Goal: Share content: Distribute website content to other platforms or users

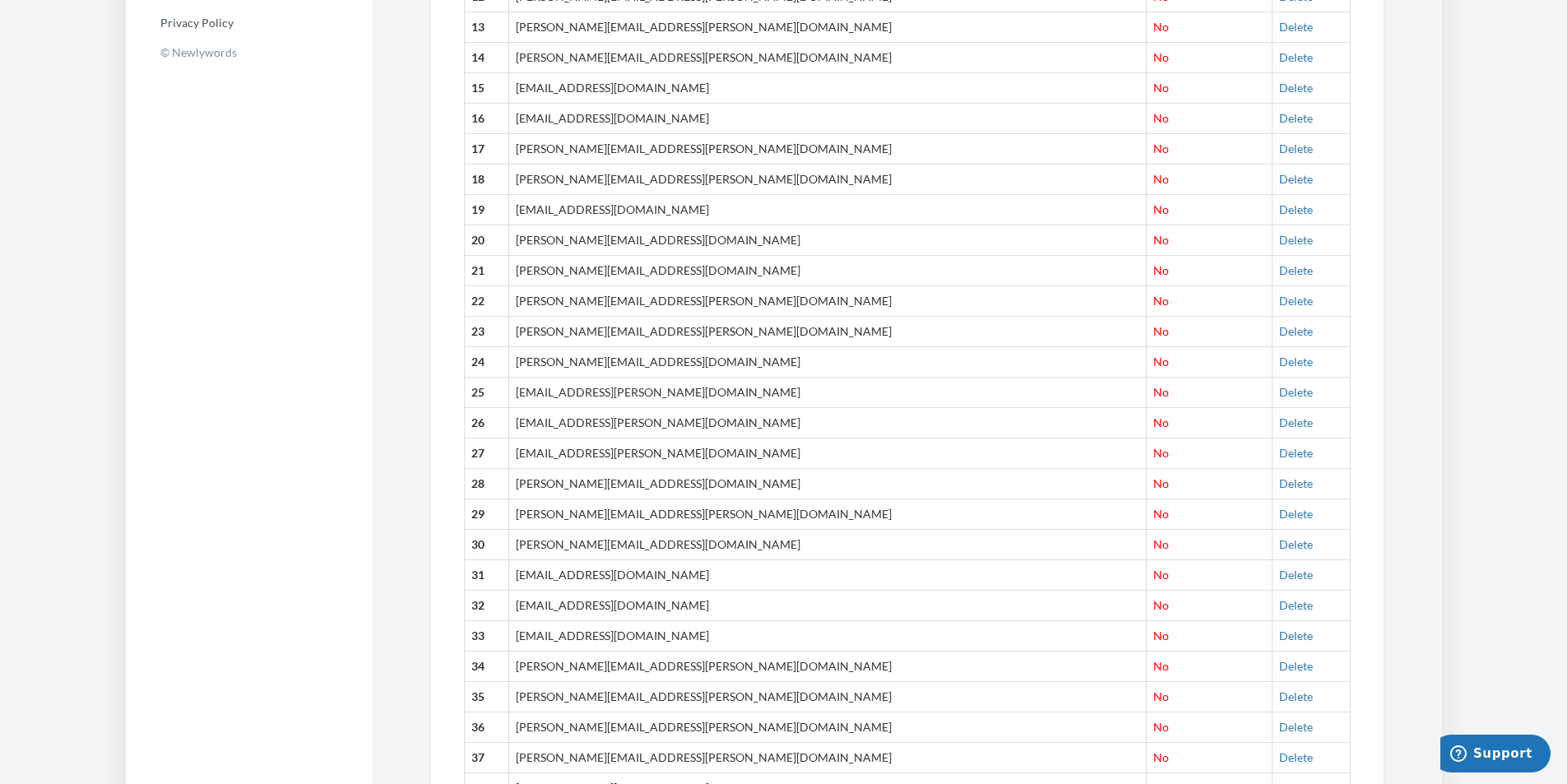
scroll to position [946, 0]
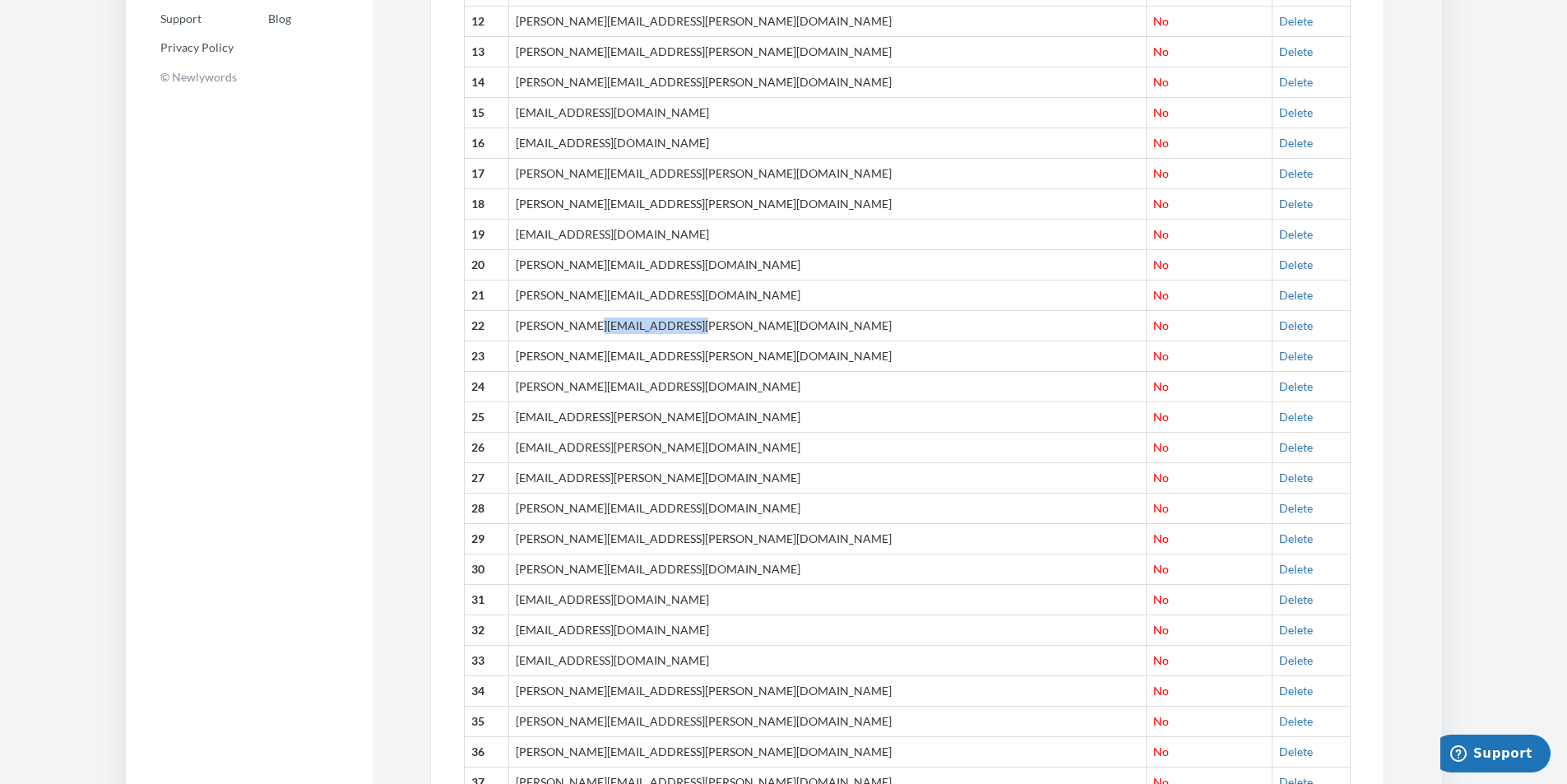
drag, startPoint x: 706, startPoint y: 324, endPoint x: 592, endPoint y: 329, distance: 114.1
click at [592, 329] on td "[PERSON_NAME][EMAIL_ADDRESS][PERSON_NAME][DOMAIN_NAME]" at bounding box center [827, 326] width 638 height 31
copy td "@[DOMAIN_NAME]"
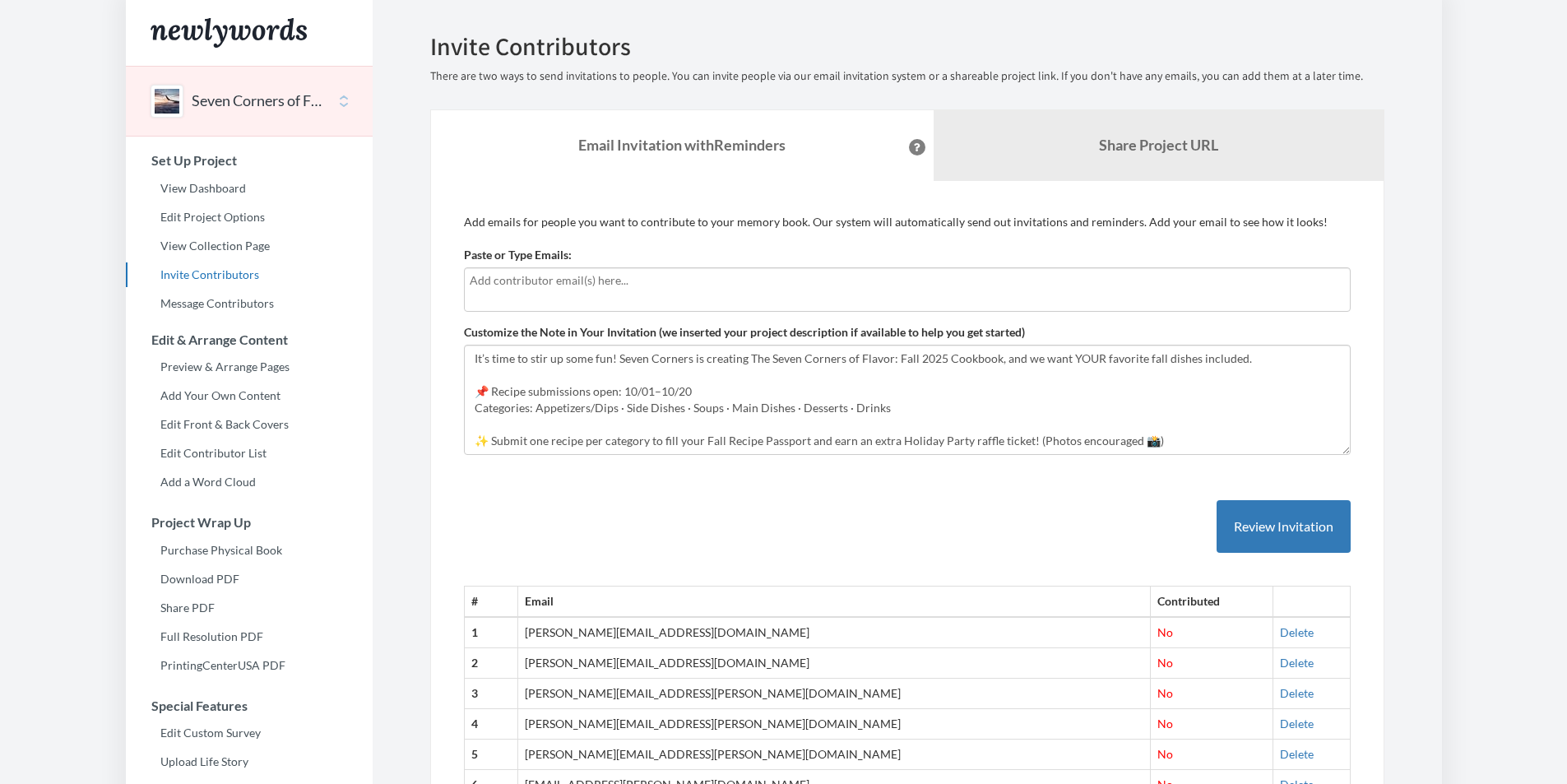
scroll to position [1069, 0]
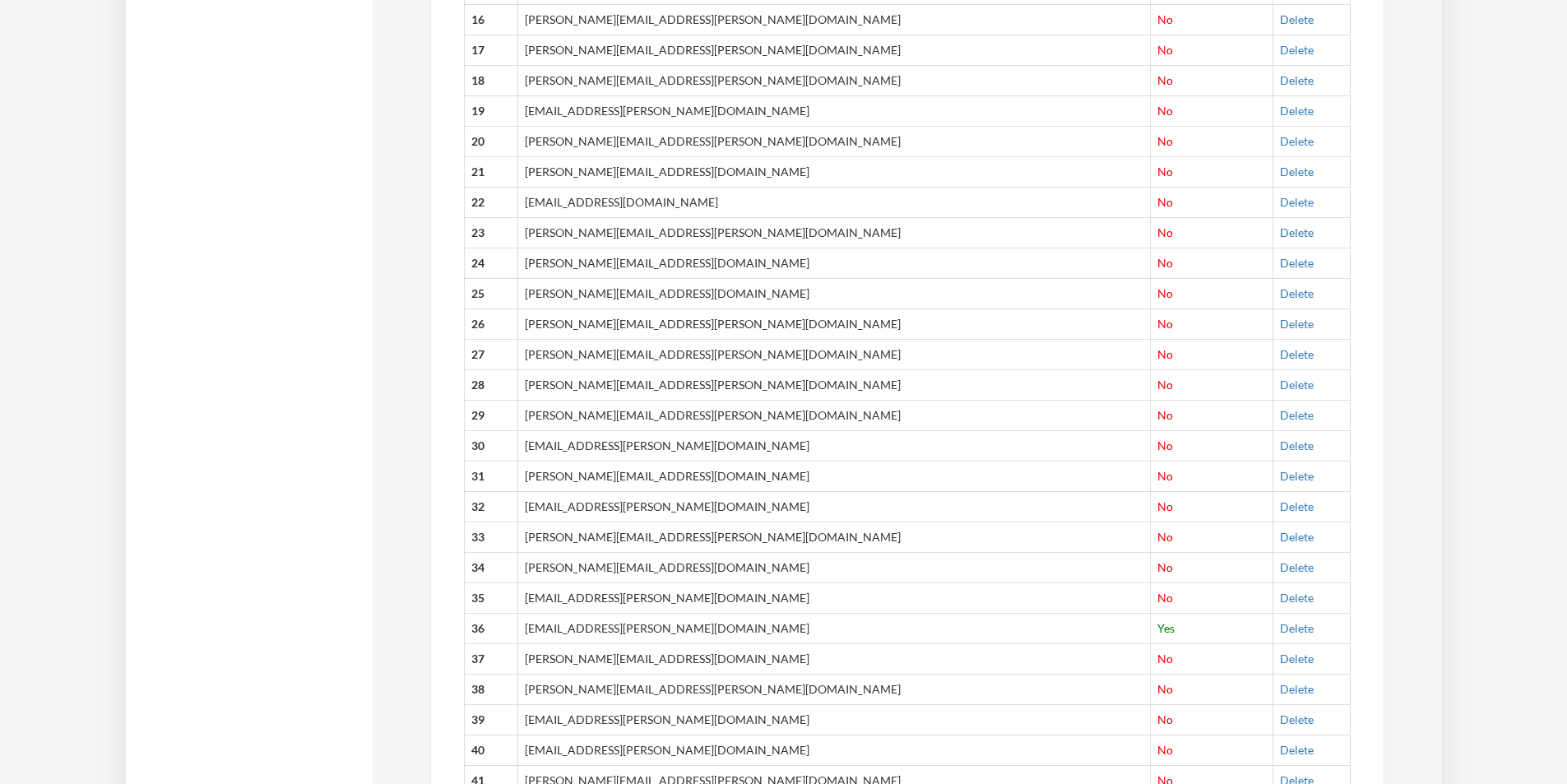
type input "credentials+newlywords@getwrrk.com"
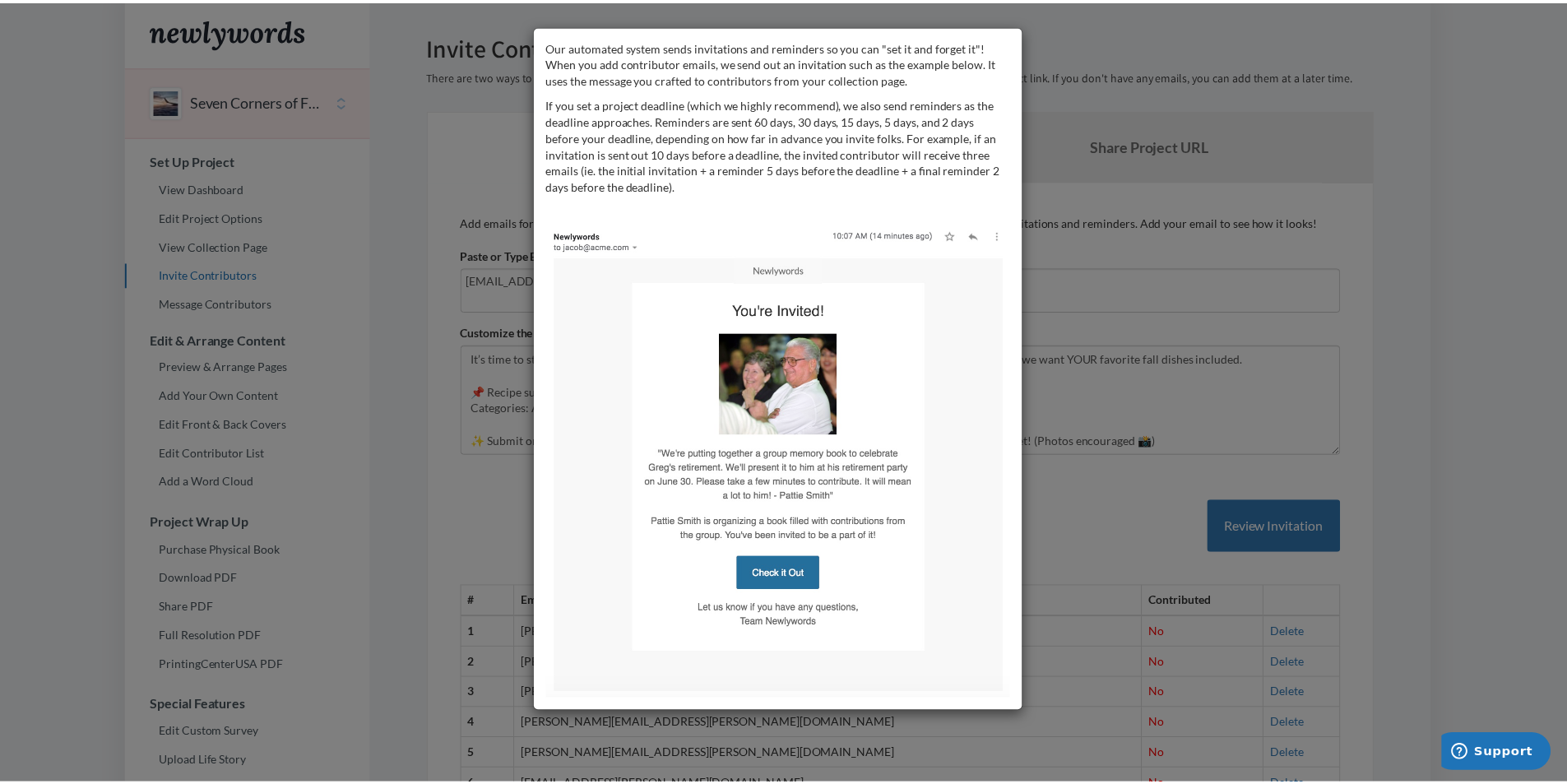
scroll to position [0, 0]
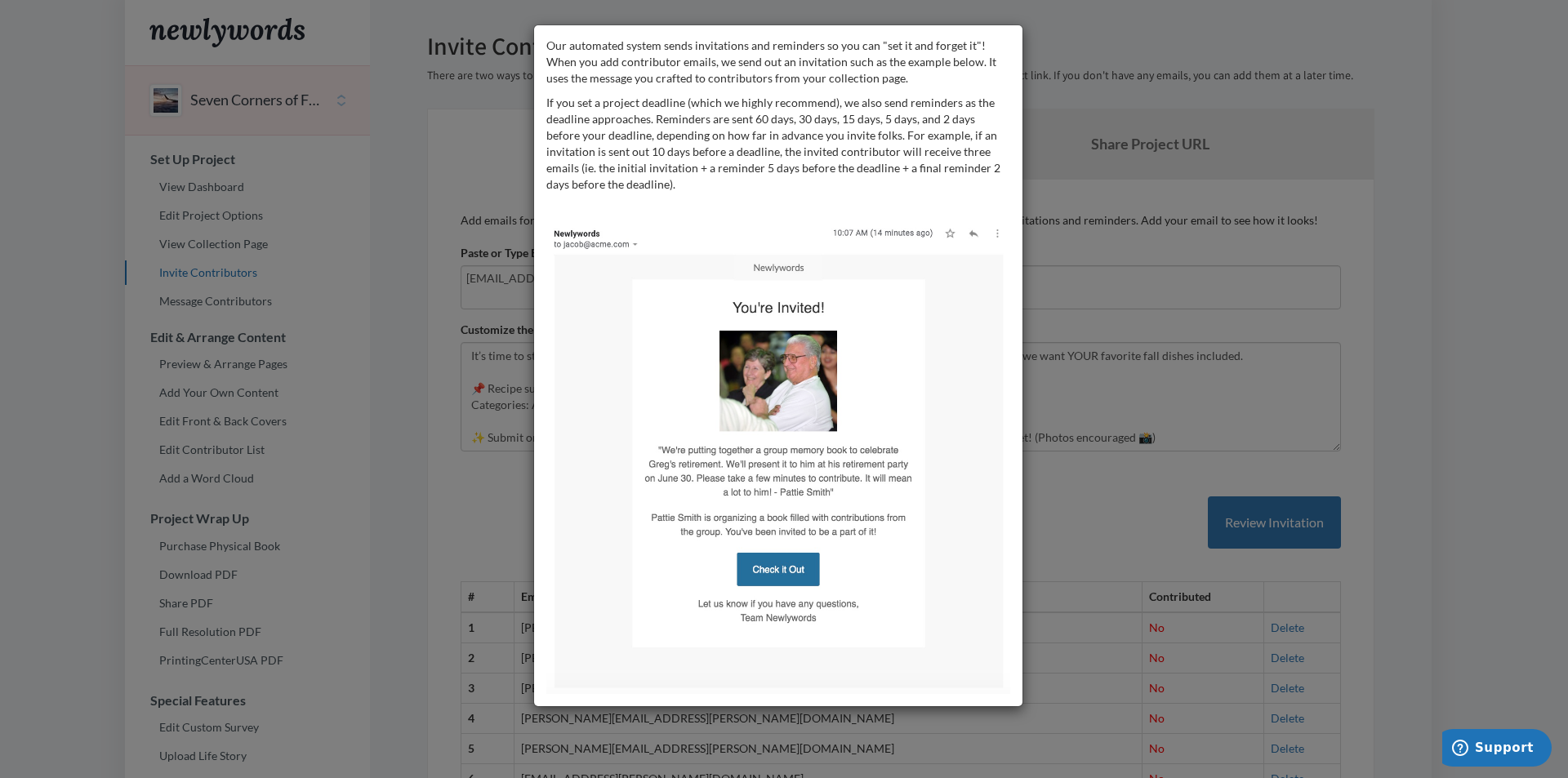
click at [1111, 138] on div "Our automated system sends invitations and reminders so you can "set it and for…" at bounding box center [784, 389] width 1568 height 778
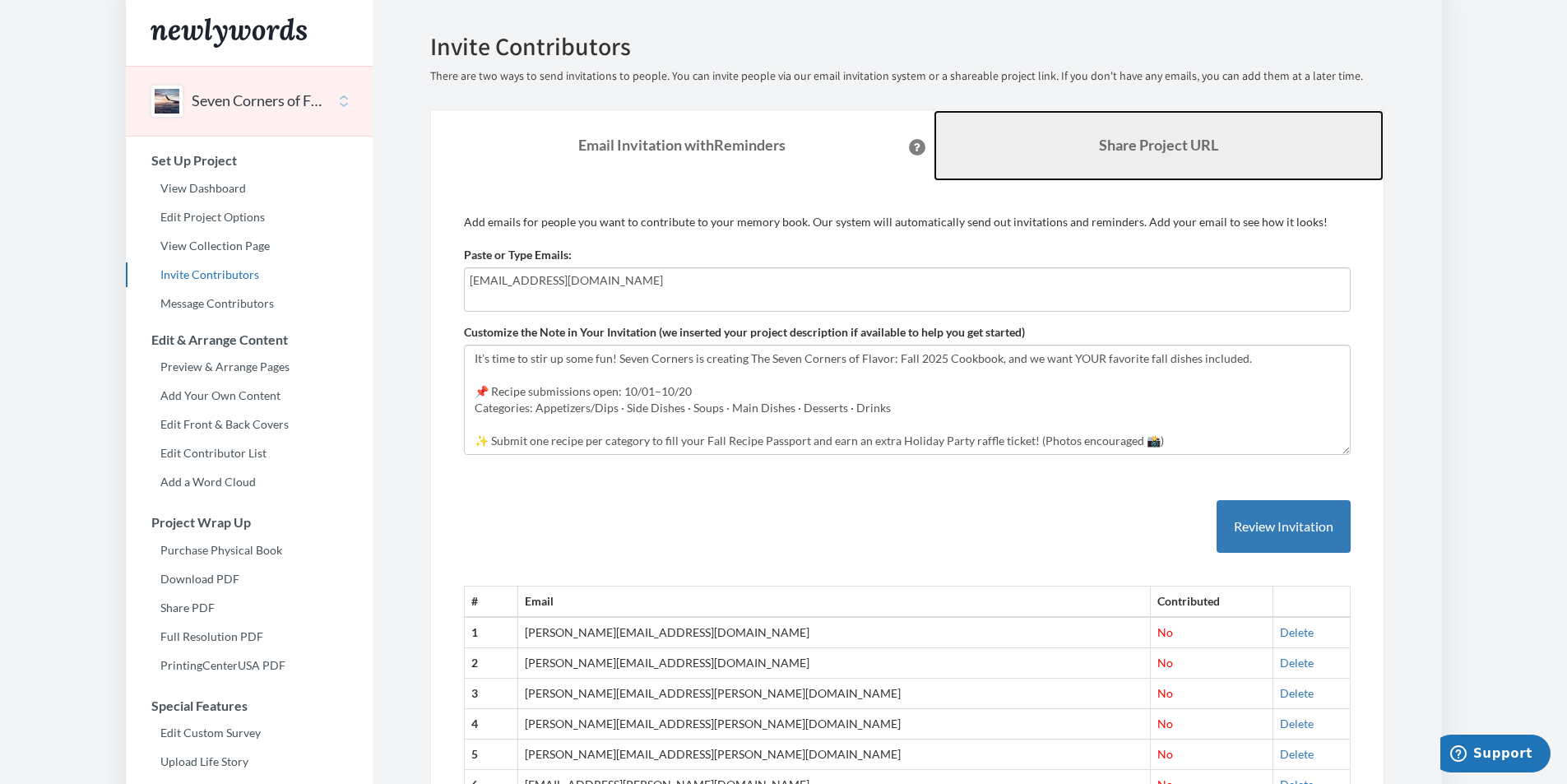
click at [1135, 166] on link "Share Project URL" at bounding box center [1159, 145] width 450 height 71
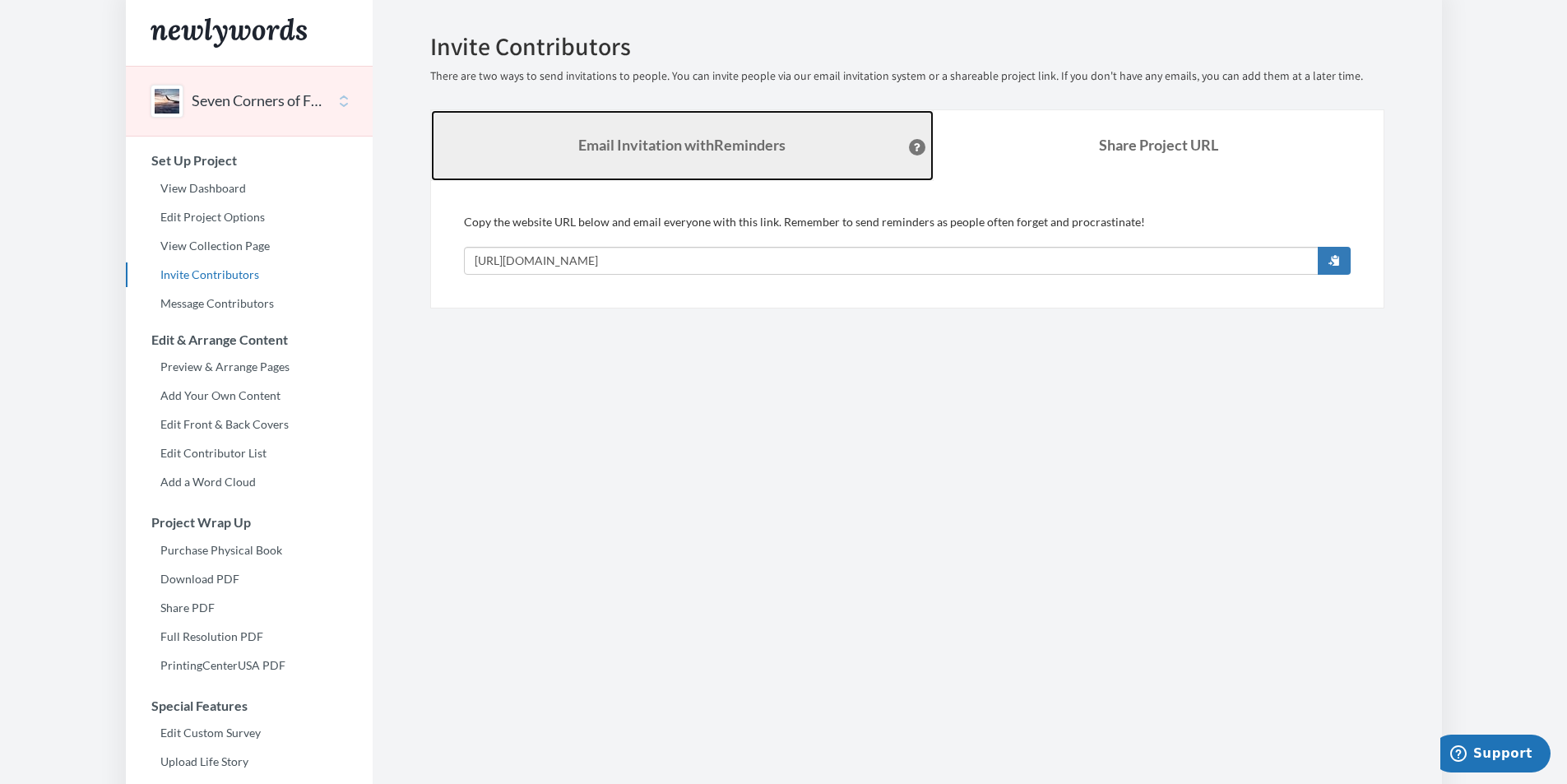
click at [669, 144] on strong "Email Invitation with Reminders" at bounding box center [682, 144] width 208 height 18
click at [670, 143] on strong "Email Invitation with Reminders" at bounding box center [682, 144] width 208 height 18
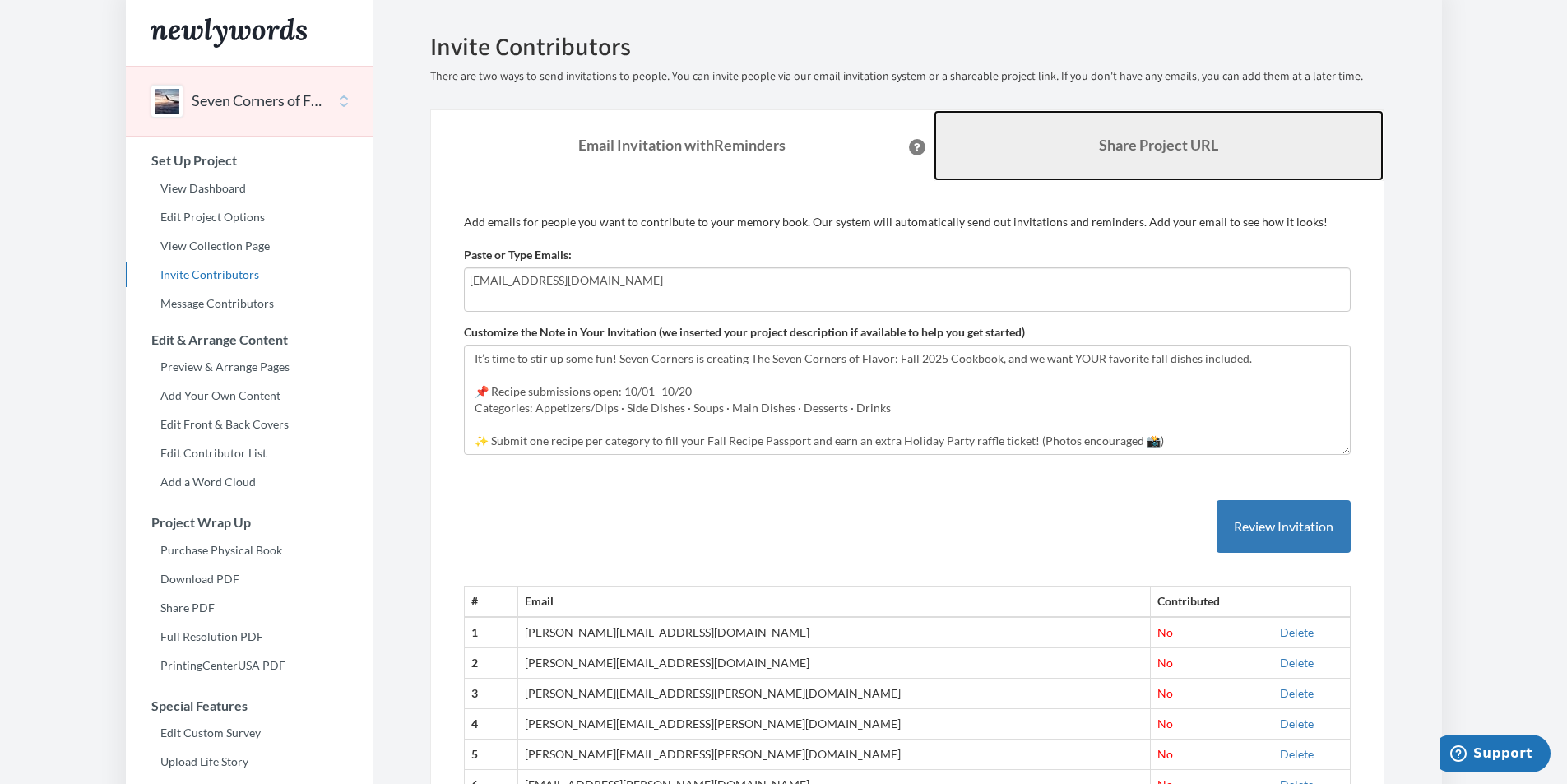
click at [1087, 132] on link "Share Project URL" at bounding box center [1159, 145] width 450 height 71
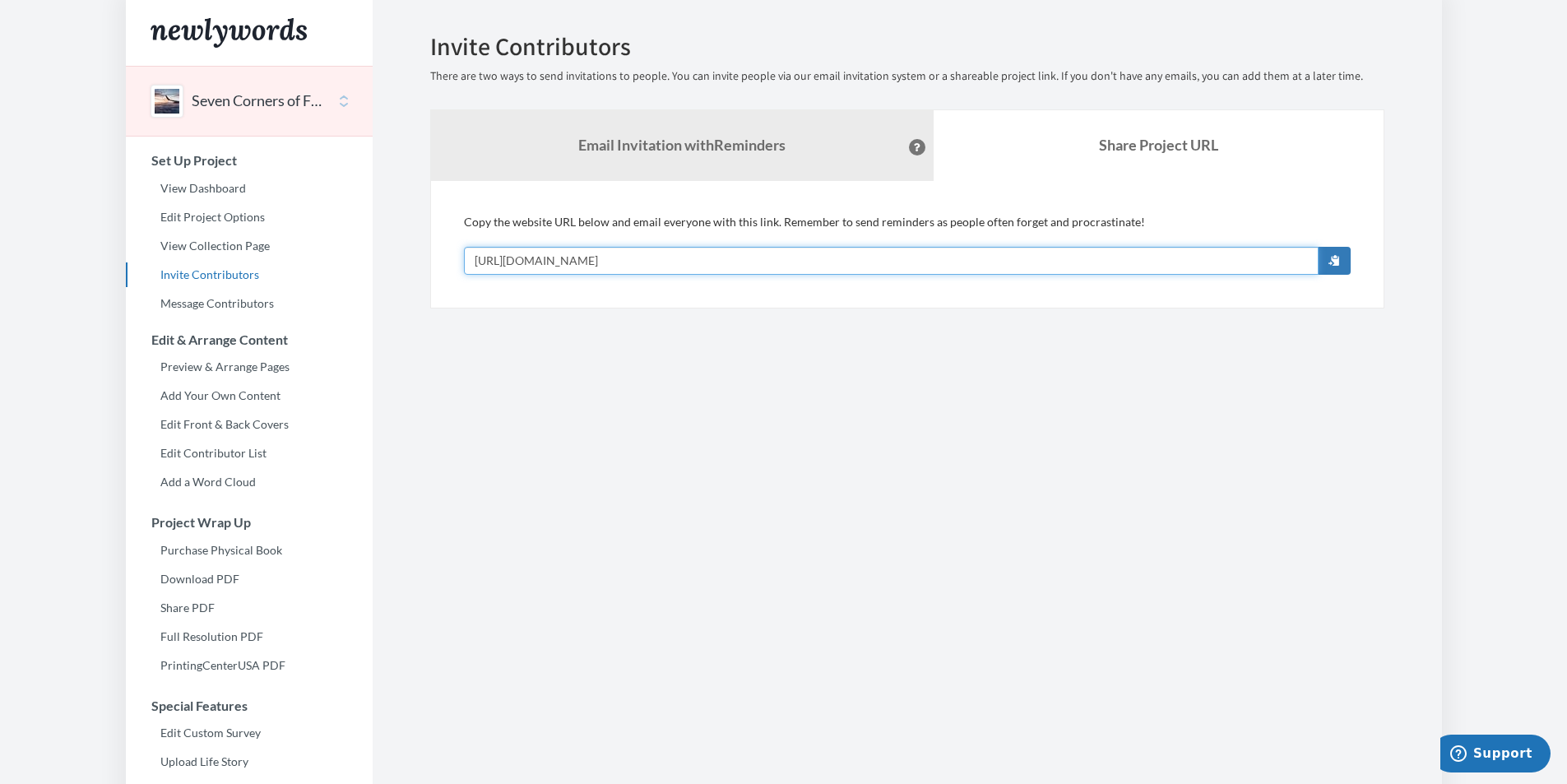
click at [631, 262] on input "https://www.newlywords.com/seven-corners-of-flavors-fall-2025" at bounding box center [891, 260] width 855 height 28
click at [202, 218] on link "Edit Project Options" at bounding box center [248, 217] width 247 height 25
